Goal: Information Seeking & Learning: Learn about a topic

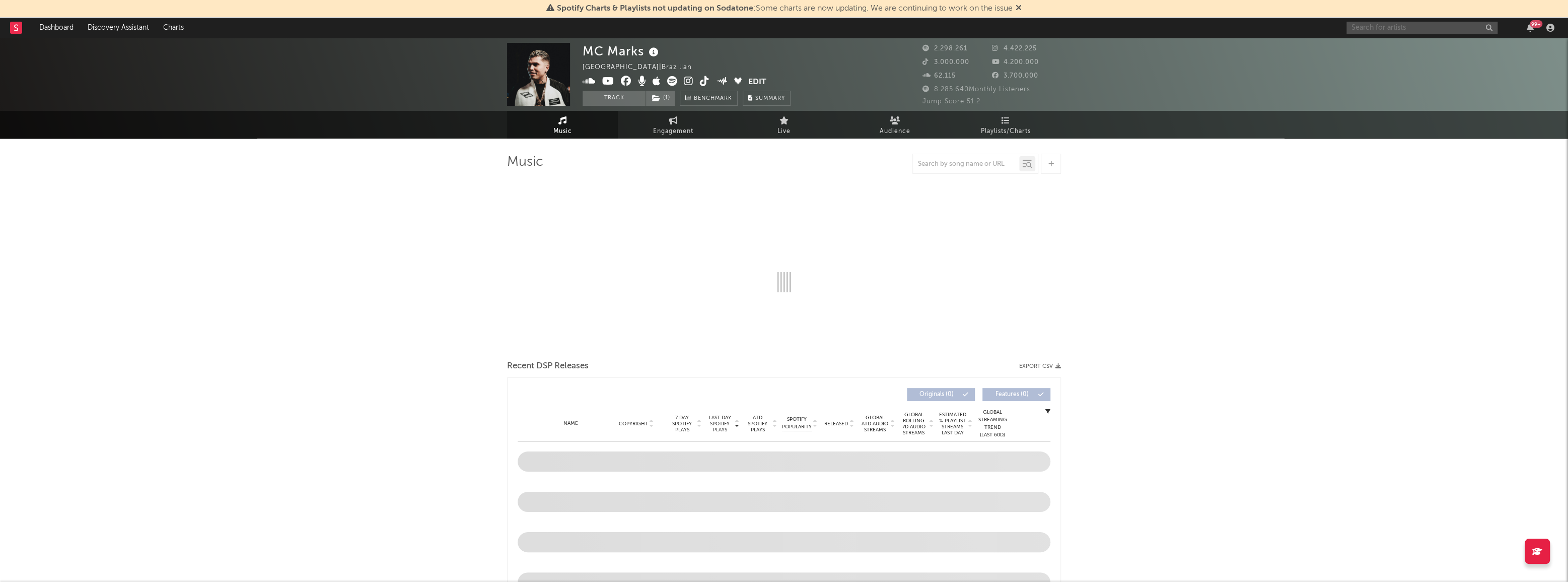
click at [1380, 26] on input "text" at bounding box center [1422, 28] width 151 height 13
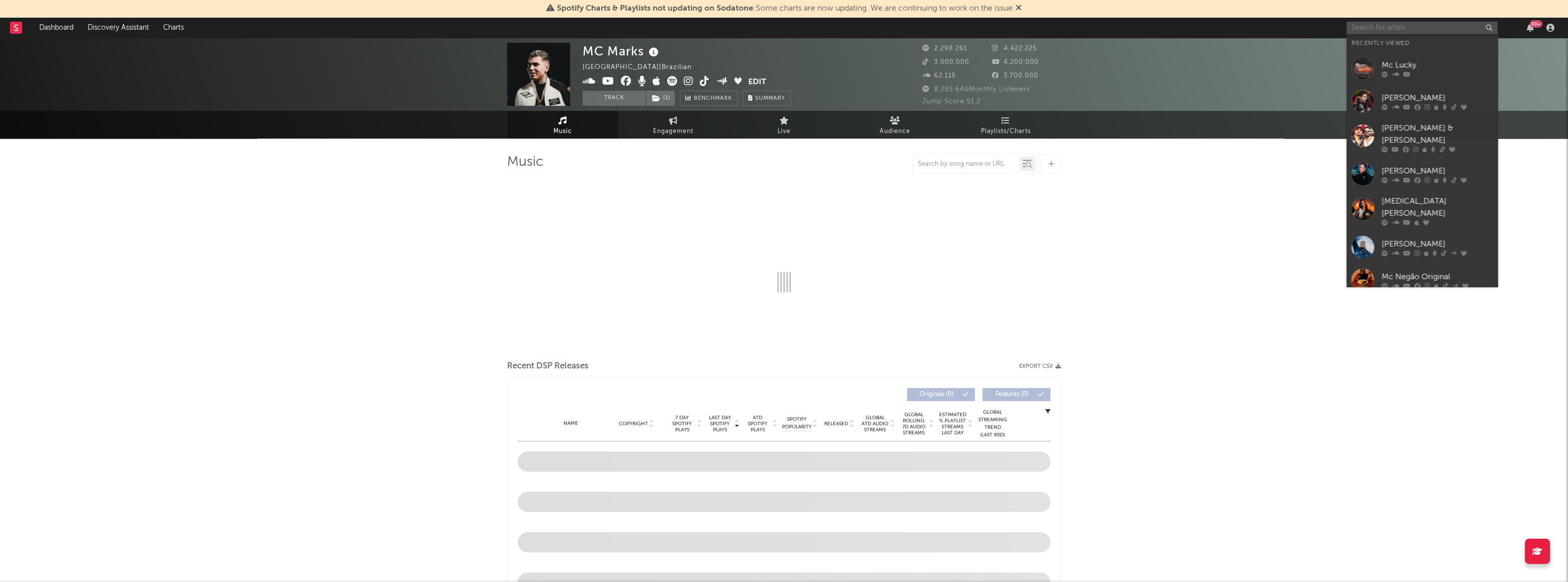
select select "6m"
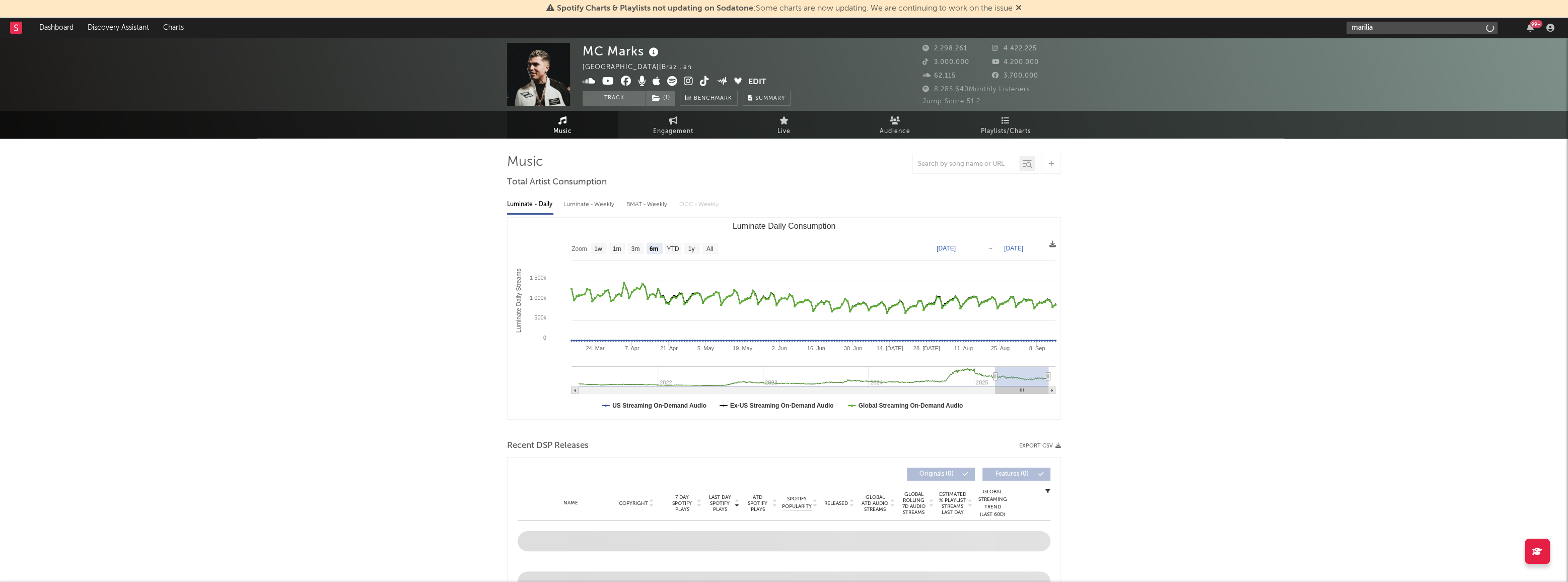
type input "marilia"
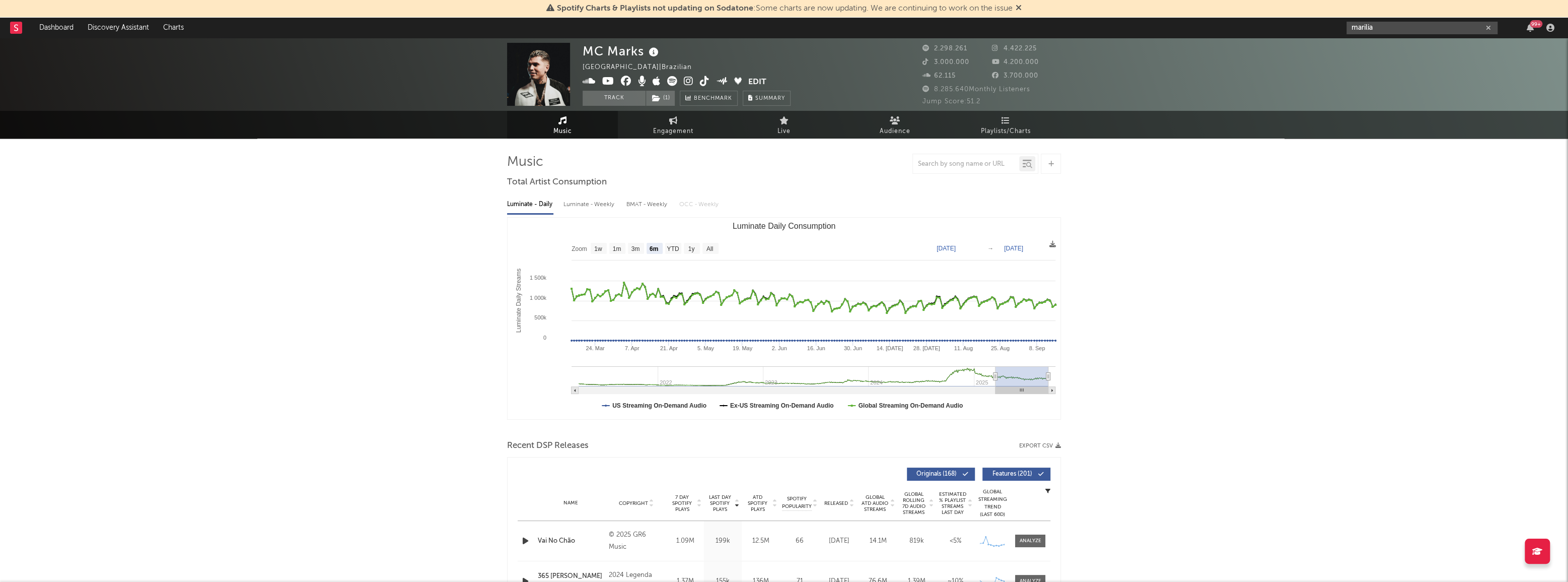
click at [1377, 25] on input "marilia" at bounding box center [1422, 28] width 151 height 13
click at [1373, 26] on input "marilia" at bounding box center [1422, 28] width 151 height 13
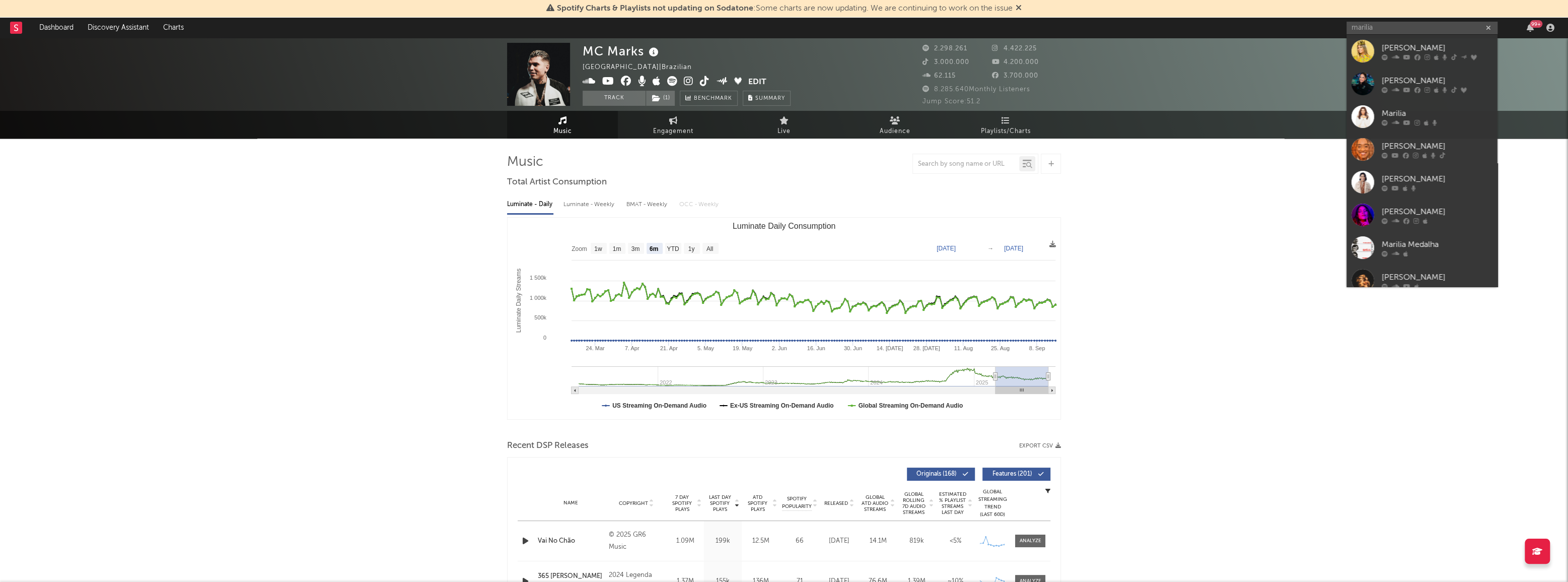
click at [1398, 77] on div "[PERSON_NAME]" at bounding box center [1437, 80] width 111 height 12
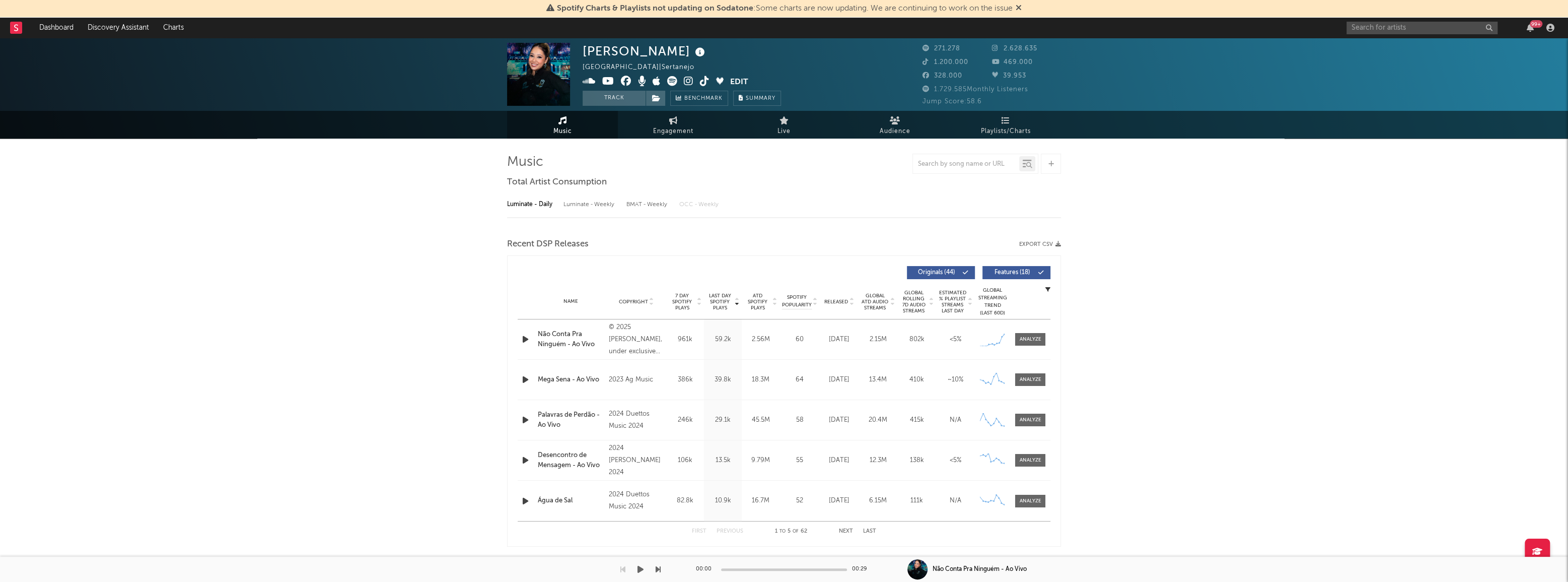
select select "6m"
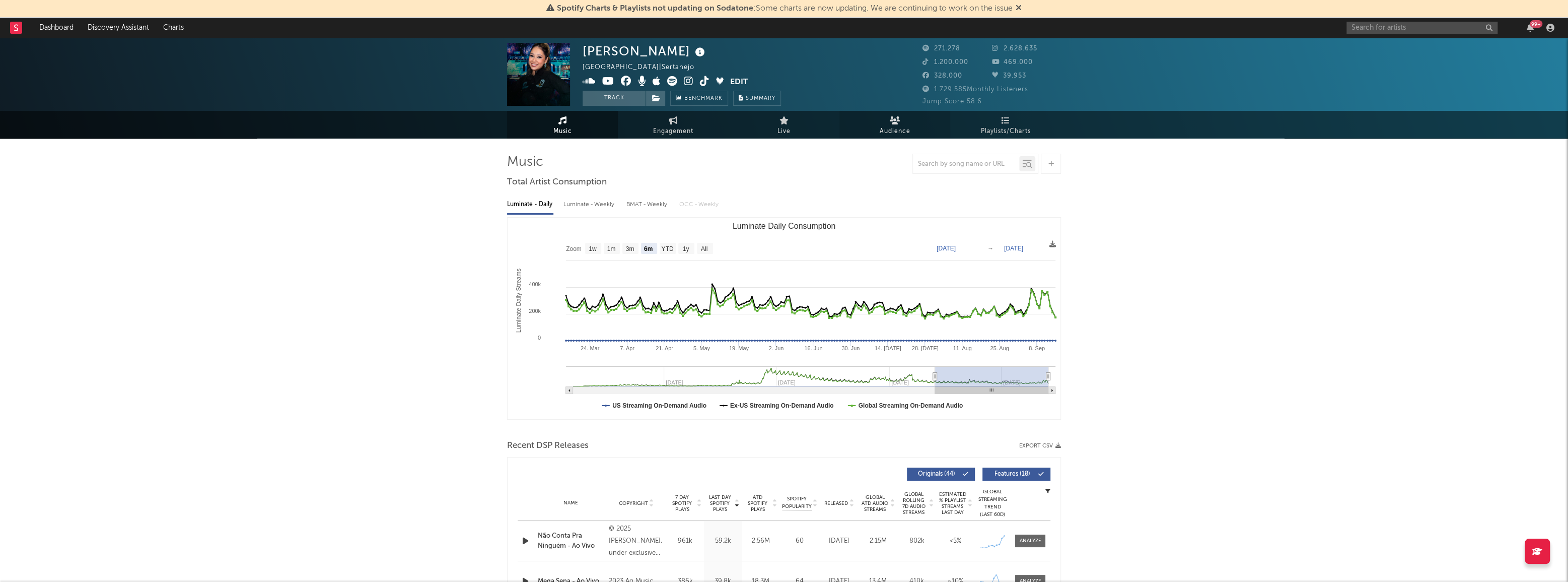
click at [892, 125] on span "Audience" at bounding box center [895, 131] width 31 height 12
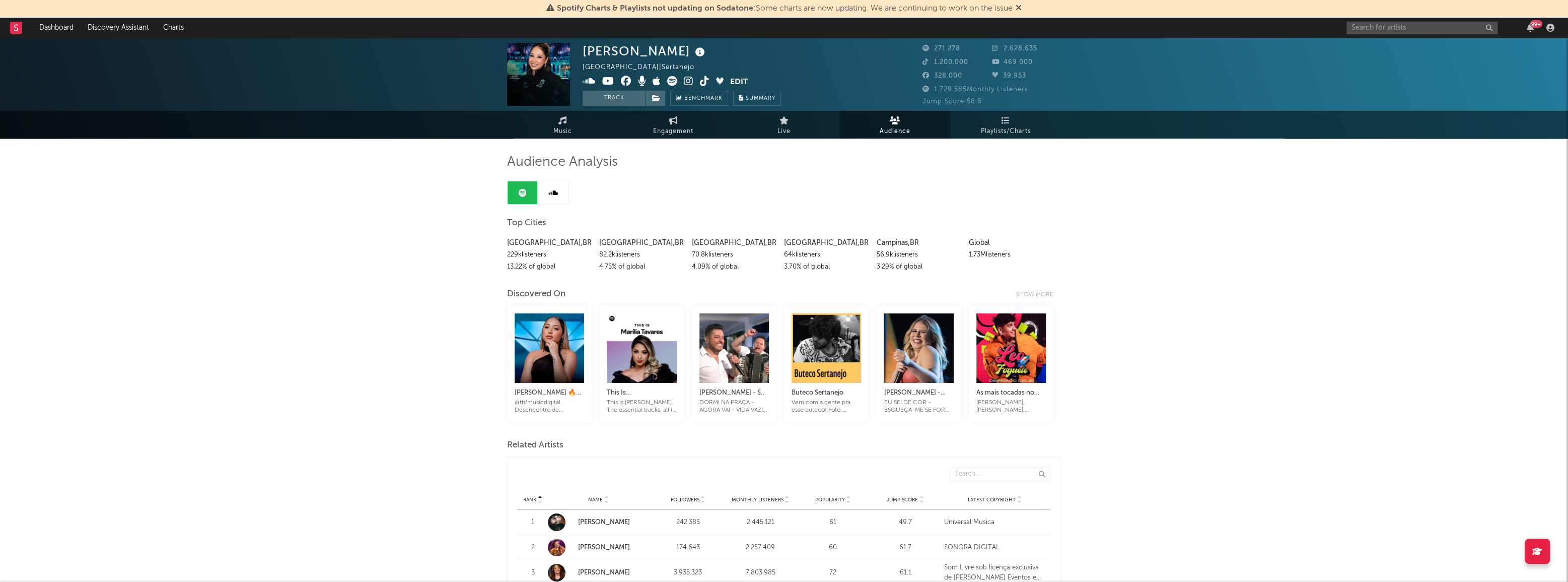
click at [901, 125] on span "Audience" at bounding box center [895, 131] width 31 height 12
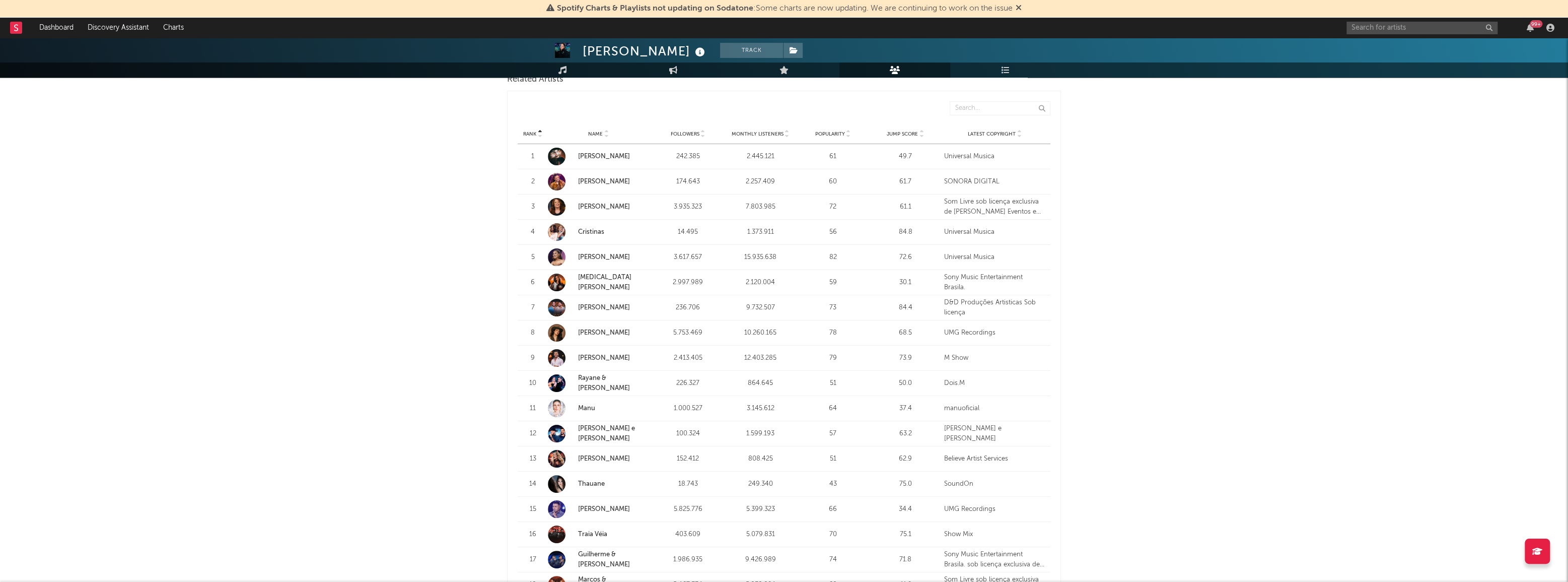
scroll to position [366, 0]
drag, startPoint x: 585, startPoint y: 381, endPoint x: 424, endPoint y: 394, distance: 161.5
click at [424, 394] on div "[PERSON_NAME] Track [GEOGRAPHIC_DATA] | Sertanejo Edit Track Benchmark Summary …" at bounding box center [784, 502] width 1568 height 1661
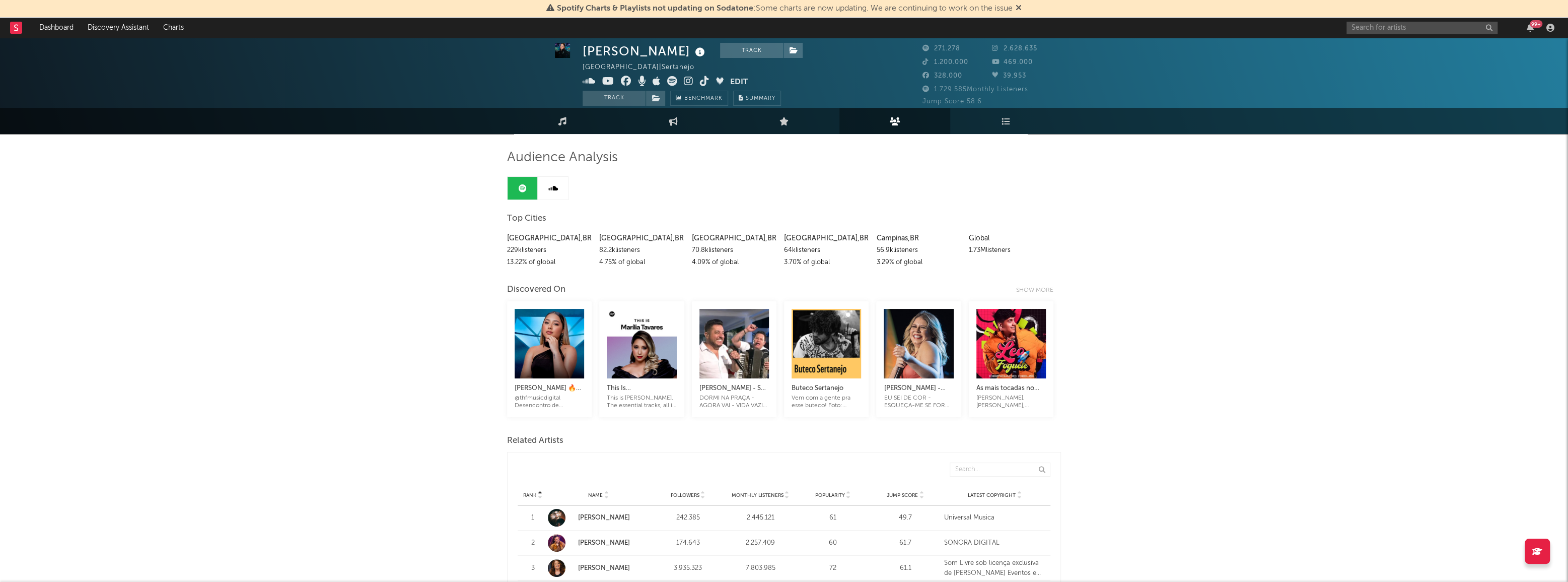
scroll to position [0, 0]
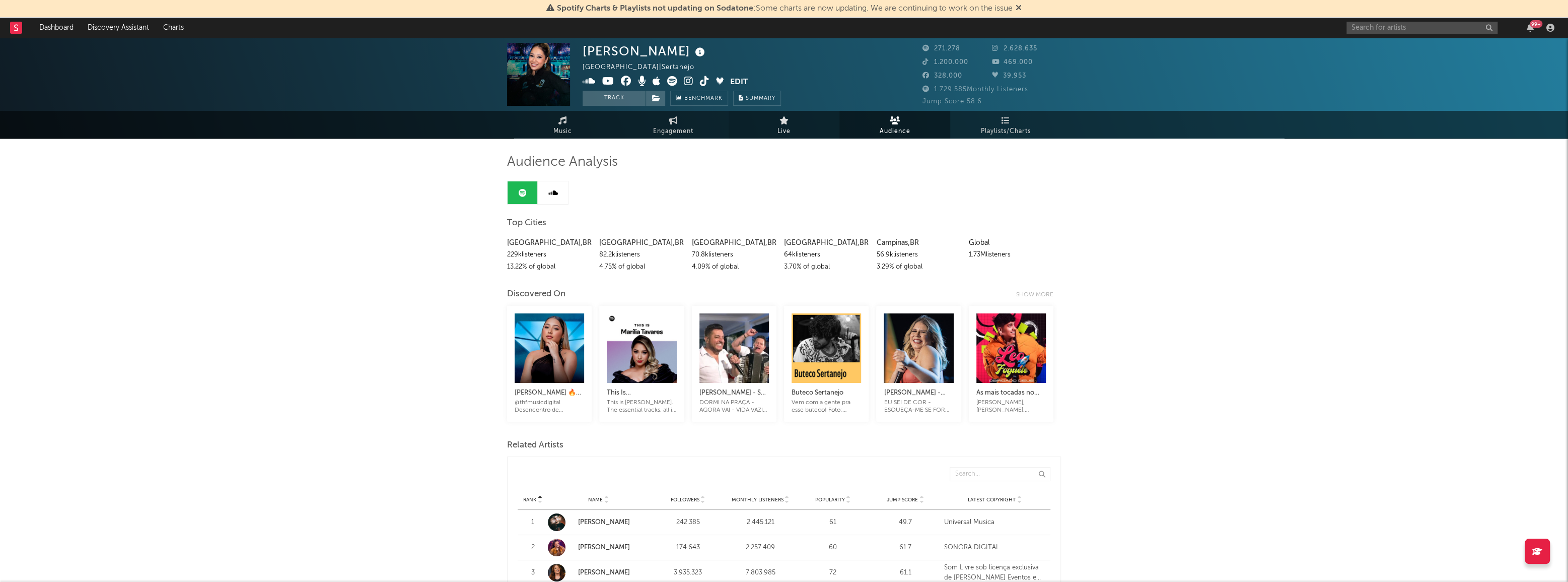
click at [782, 121] on icon at bounding box center [784, 120] width 10 height 8
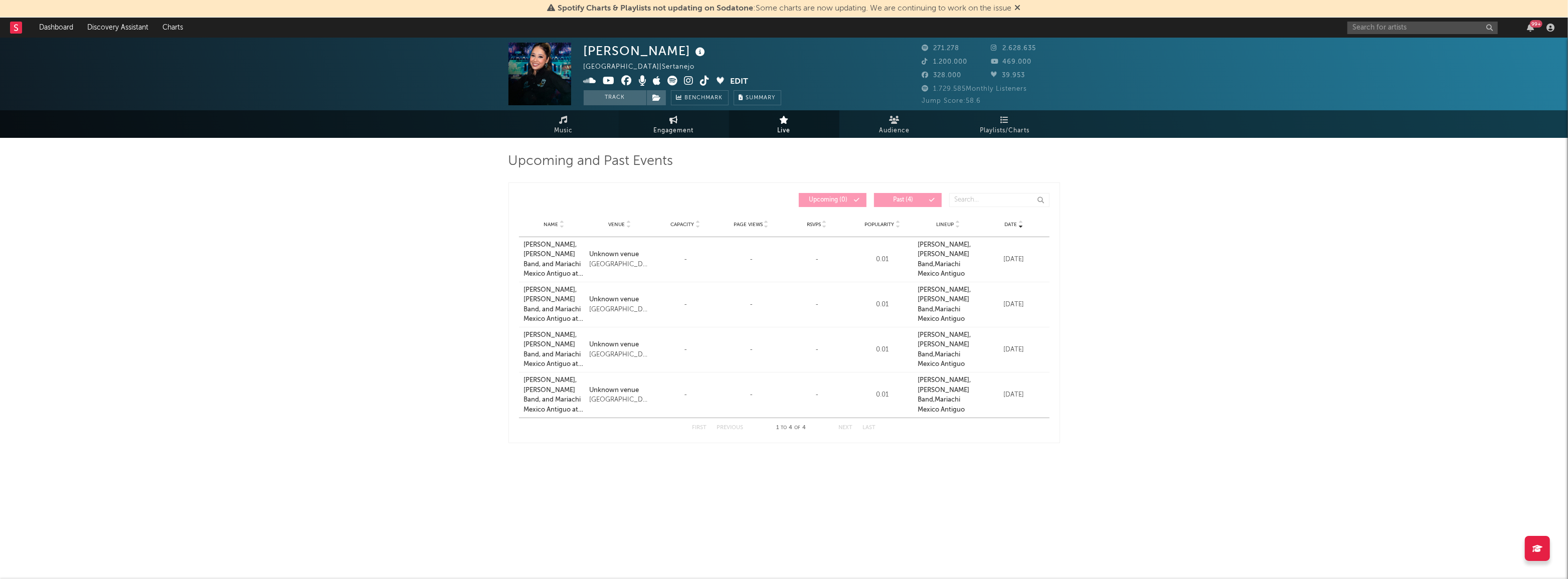
click at [664, 130] on span "Engagement" at bounding box center [674, 130] width 40 height 12
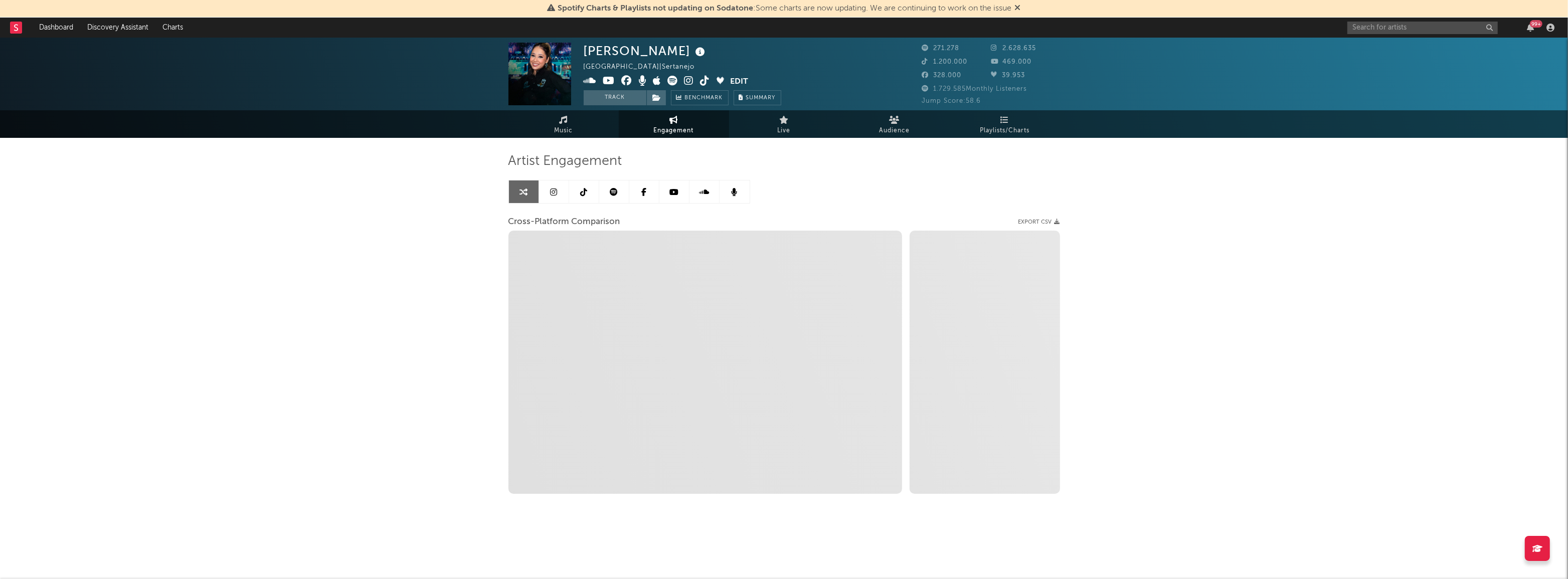
select select "1w"
click at [674, 122] on icon at bounding box center [673, 119] width 8 height 8
click at [554, 128] on span "Music" at bounding box center [563, 130] width 18 height 12
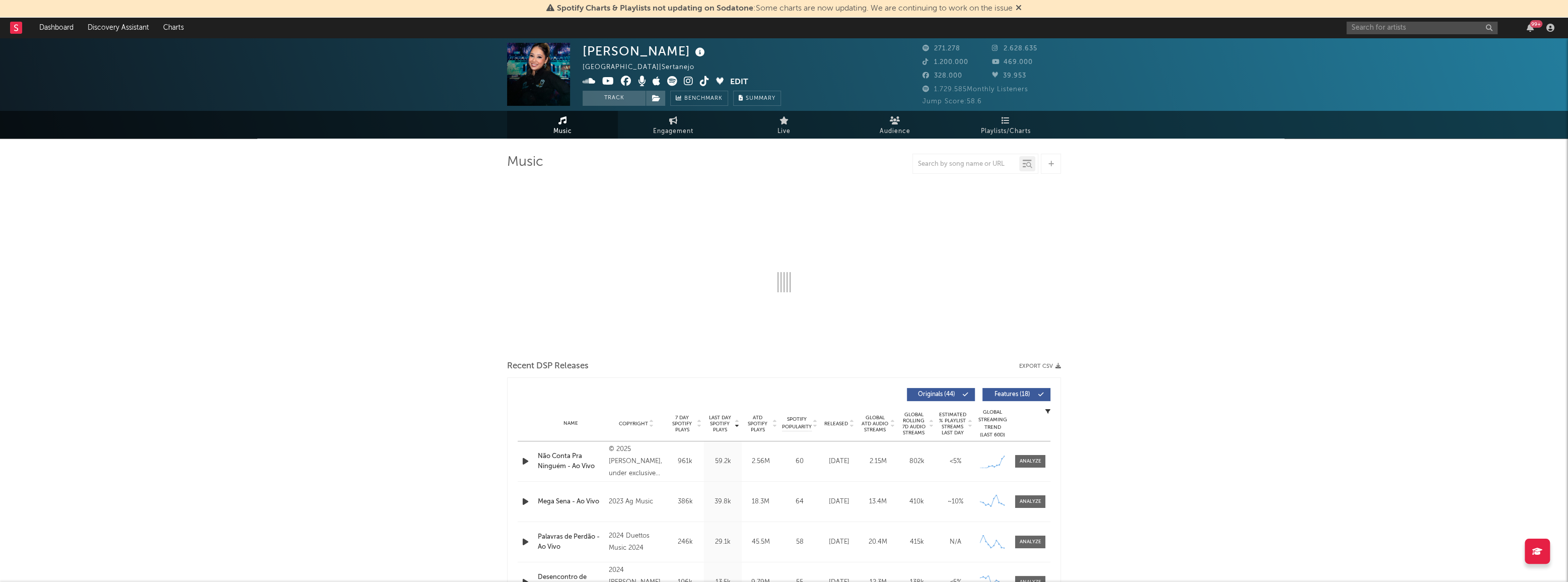
select select "6m"
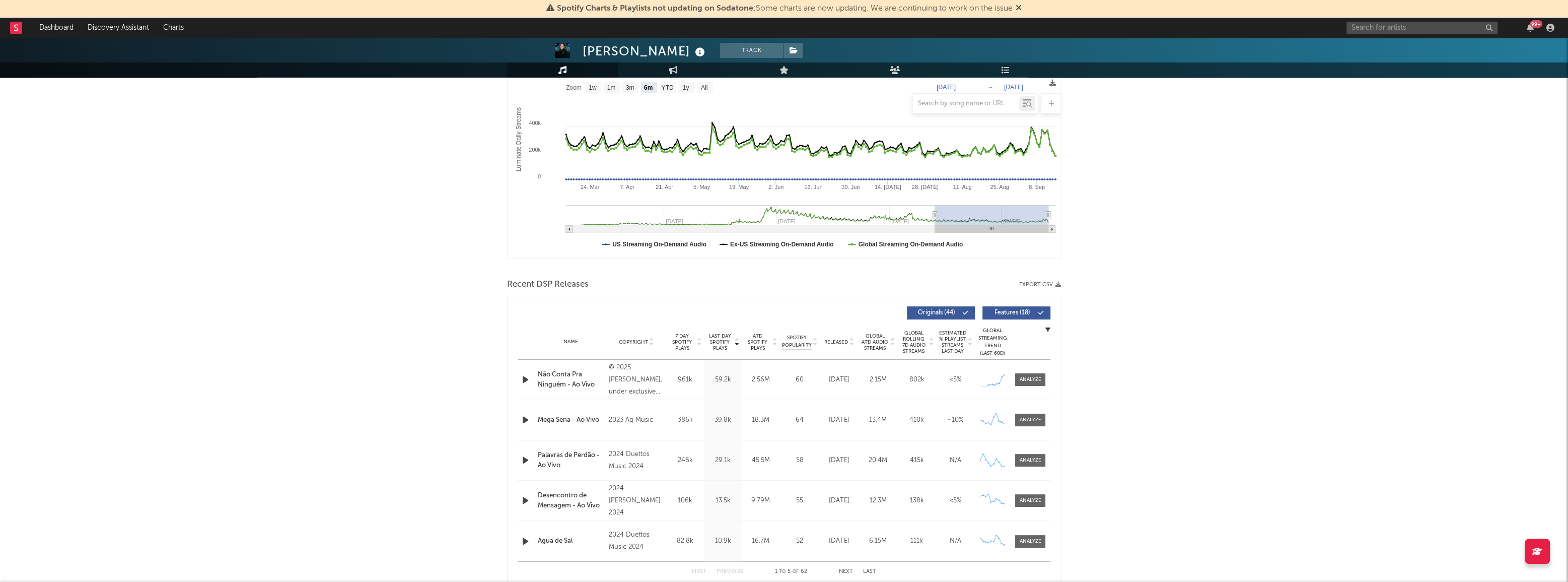
scroll to position [228, 0]
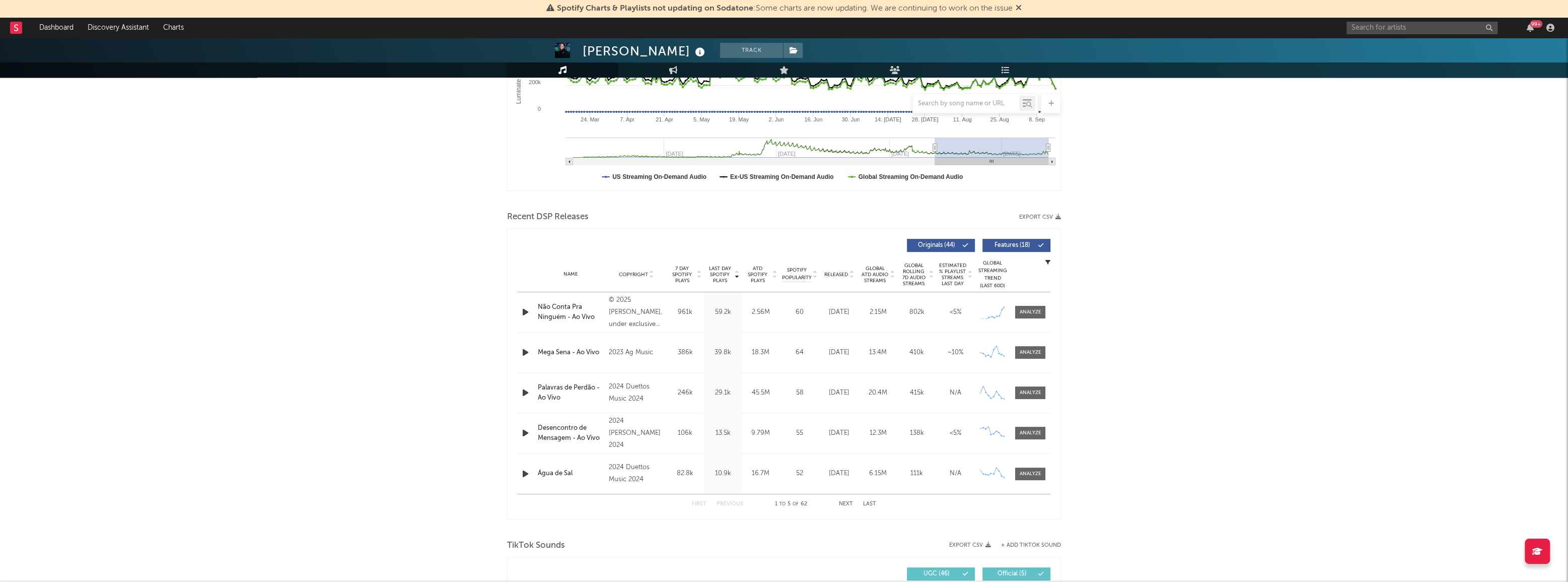
drag, startPoint x: 445, startPoint y: 202, endPoint x: 443, endPoint y: 212, distance: 10.2
click at [443, 212] on div "[PERSON_NAME] Track [GEOGRAPHIC_DATA] | Sertanejo Edit Track Benchmark Summary …" at bounding box center [784, 569] width 1568 height 1521
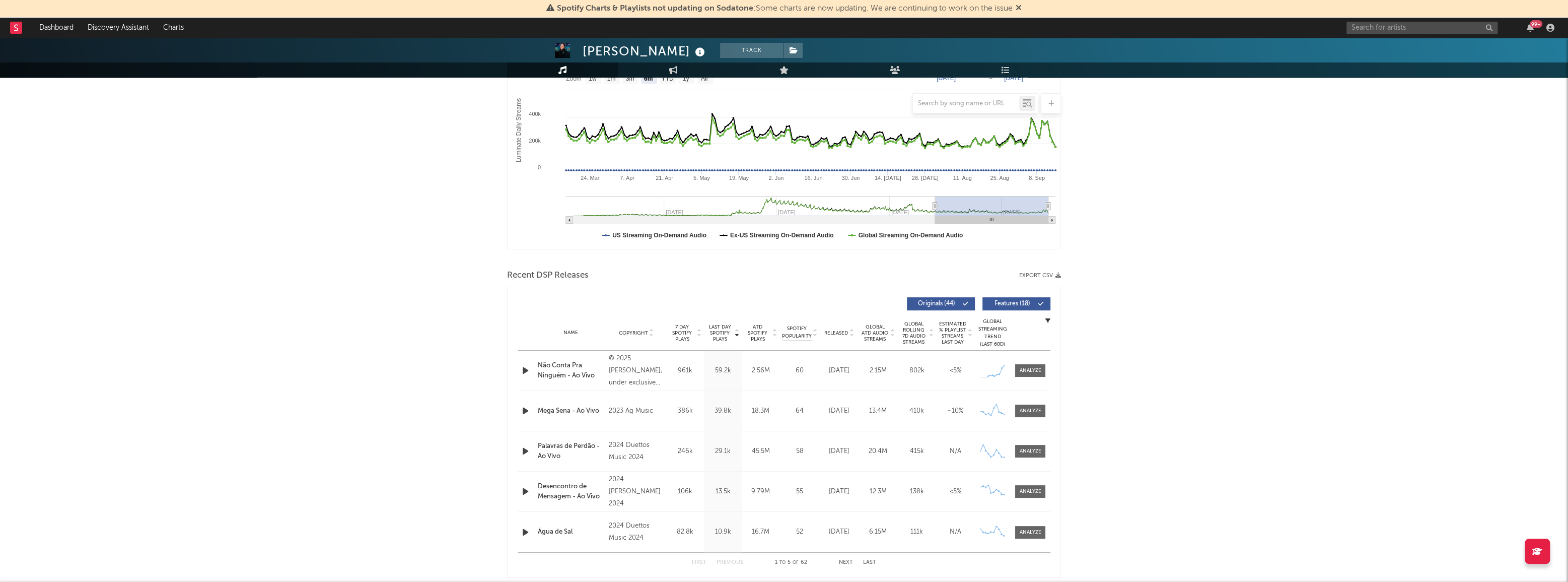
scroll to position [152, 0]
